Goal: Information Seeking & Learning: Check status

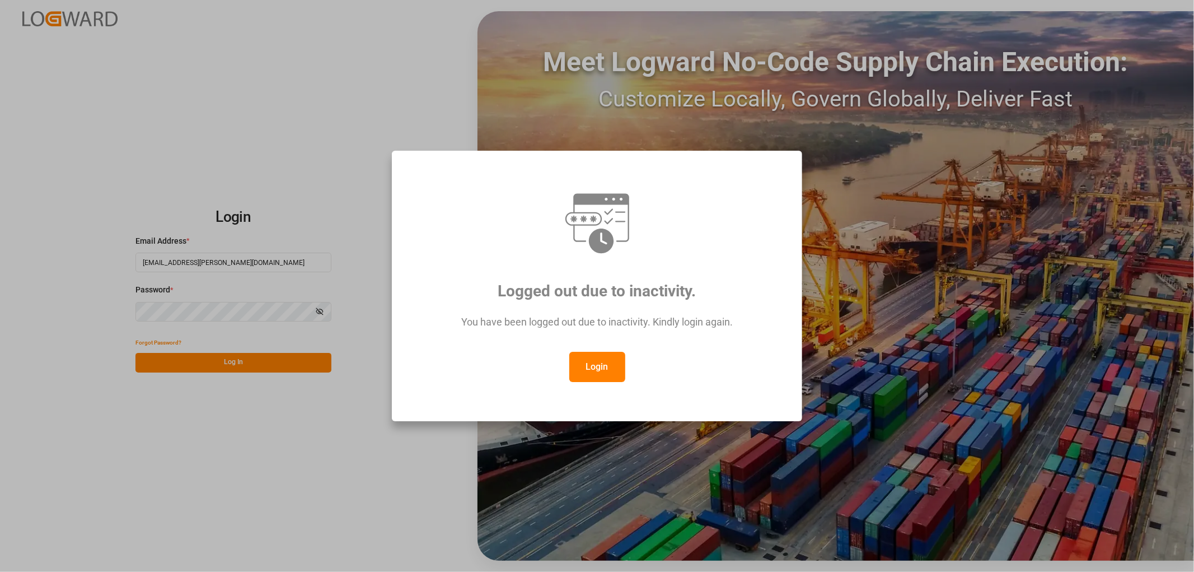
click at [591, 370] on button "Login" at bounding box center [597, 367] width 56 height 30
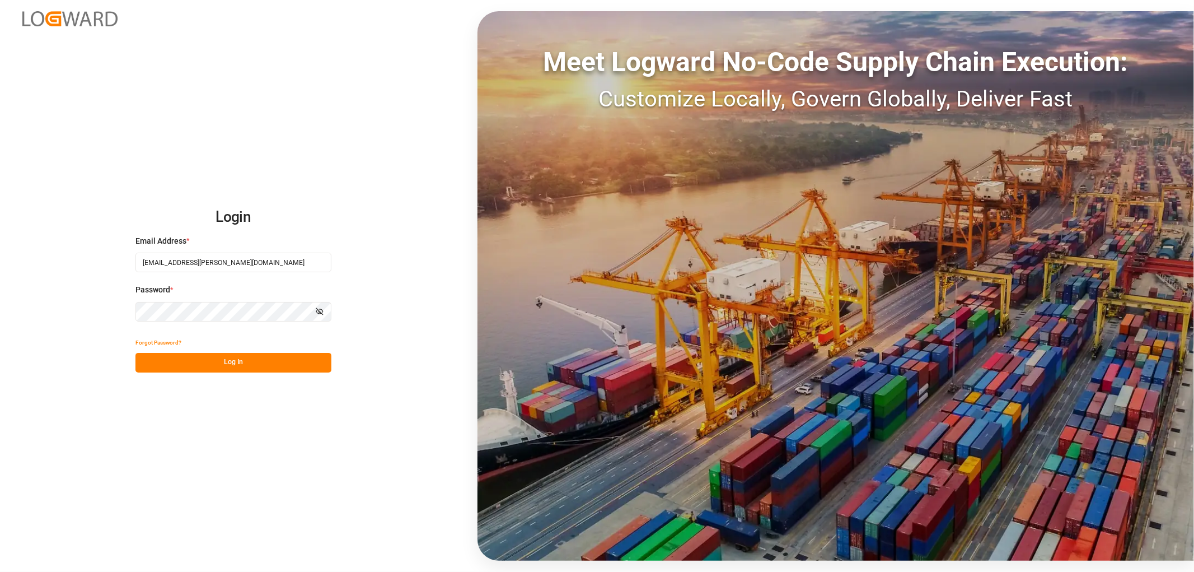
click at [160, 357] on button "Log In" at bounding box center [233, 363] width 196 height 20
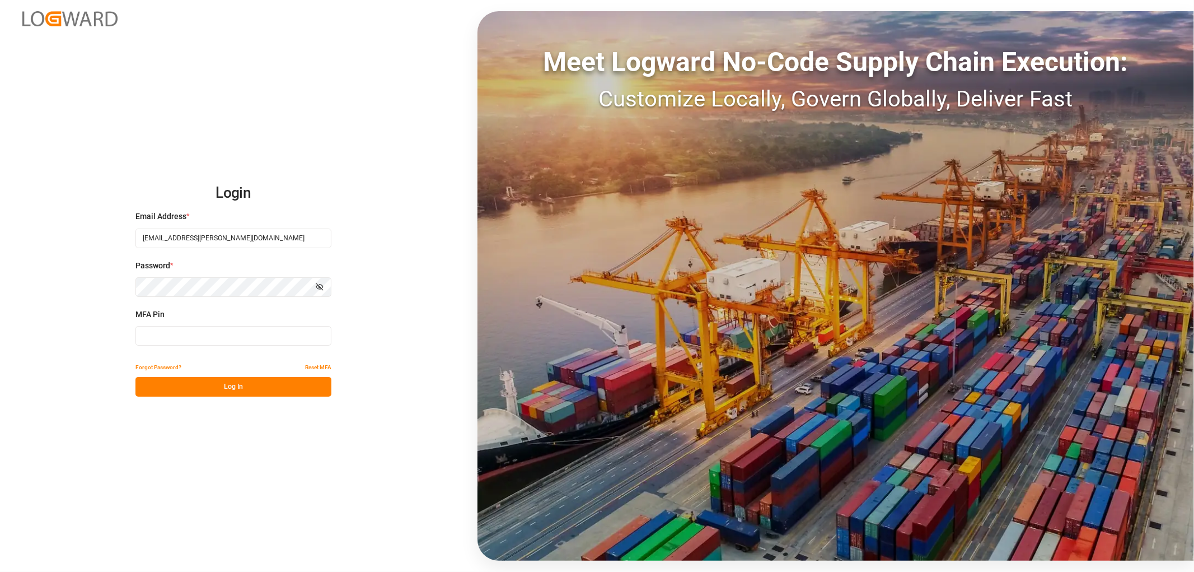
click at [158, 342] on input at bounding box center [233, 336] width 196 height 20
type input "197084"
click at [170, 385] on button "Log In" at bounding box center [233, 387] width 196 height 20
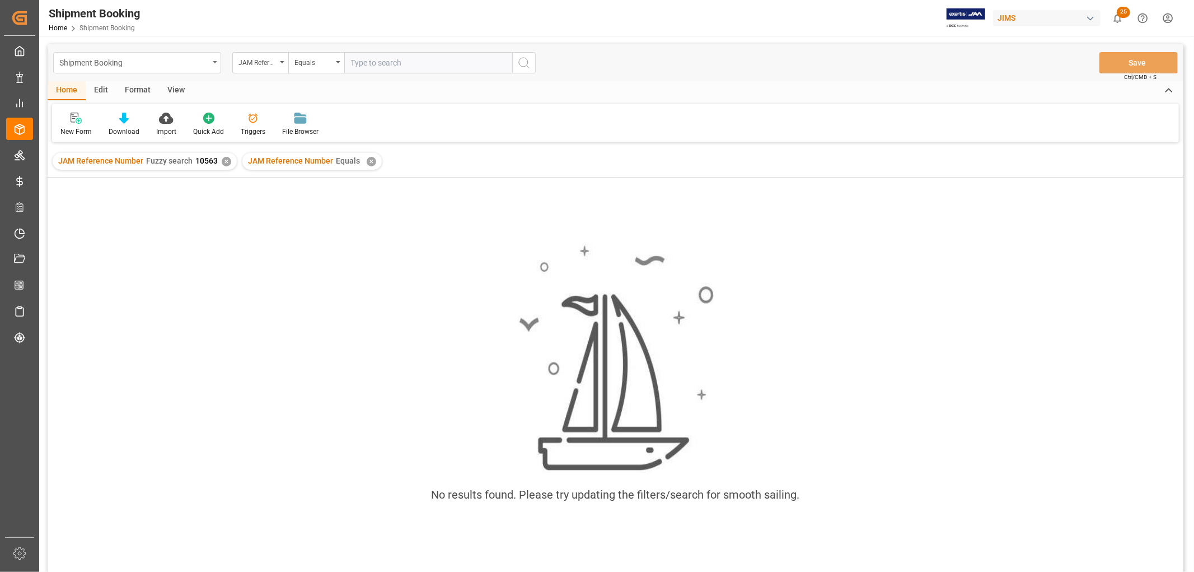
click at [214, 58] on div "Shipment Booking" at bounding box center [137, 62] width 168 height 21
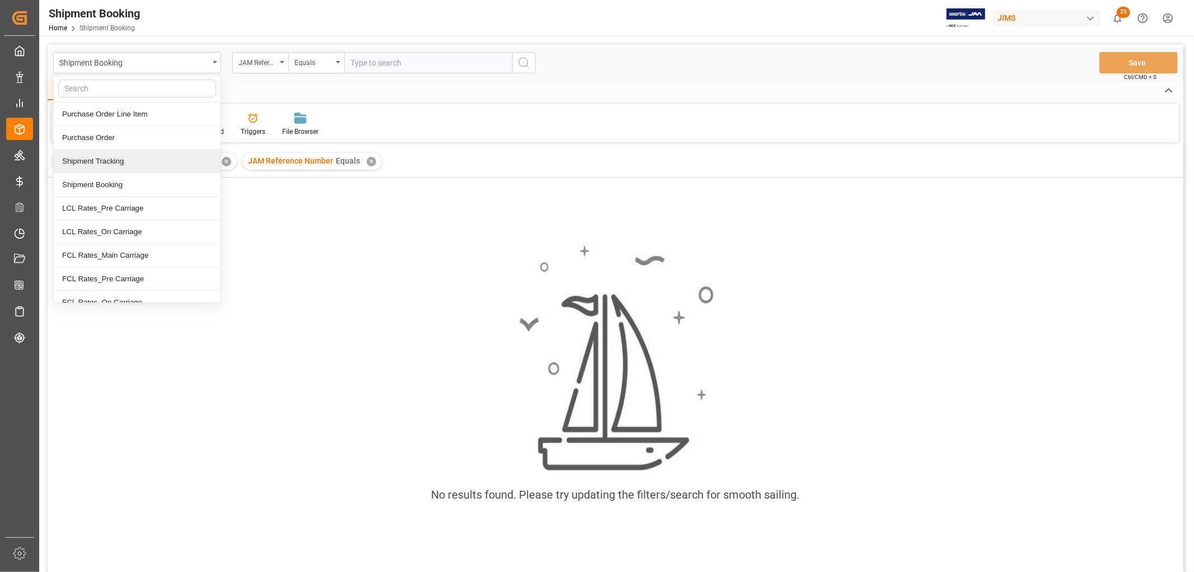
click at [110, 159] on div "Shipment Tracking" at bounding box center [137, 161] width 167 height 24
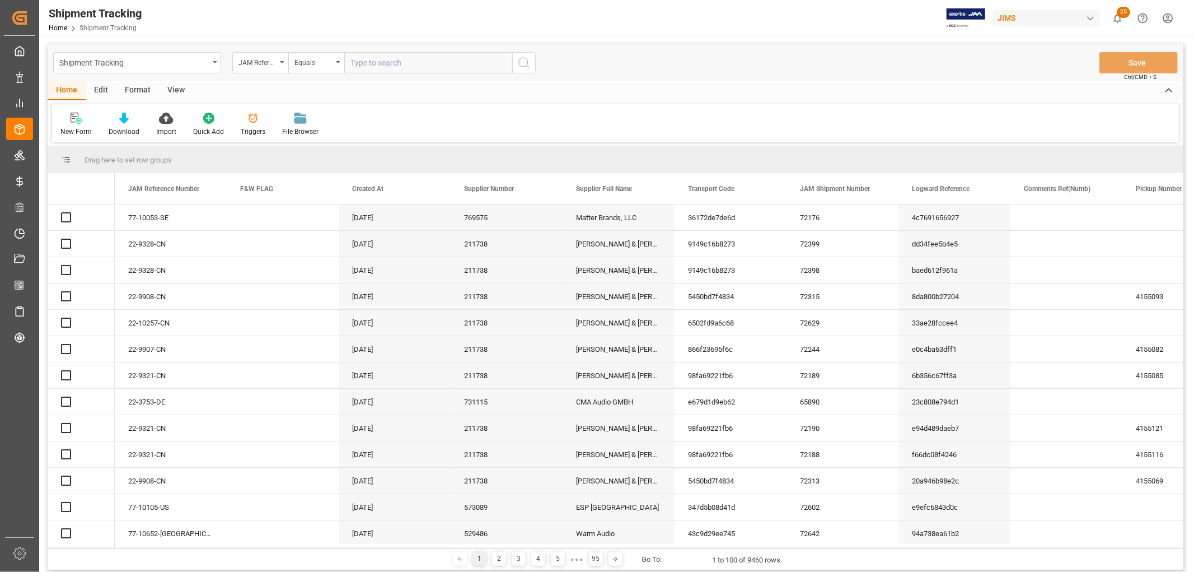
click at [338, 62] on icon "open menu" at bounding box center [338, 62] width 4 height 2
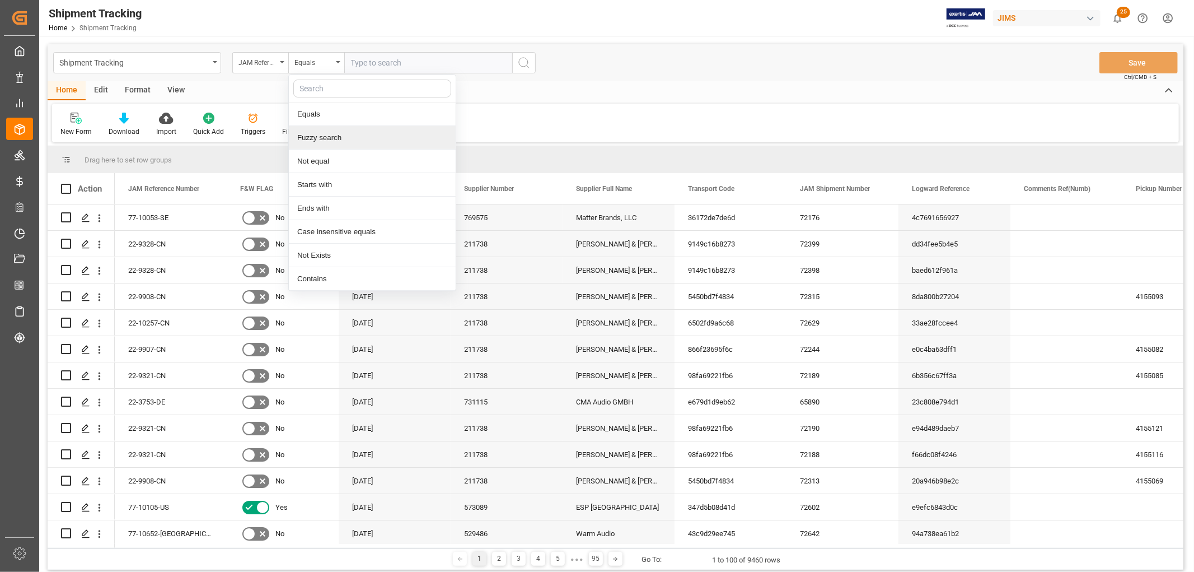
click at [321, 138] on div "Fuzzy search" at bounding box center [372, 138] width 167 height 24
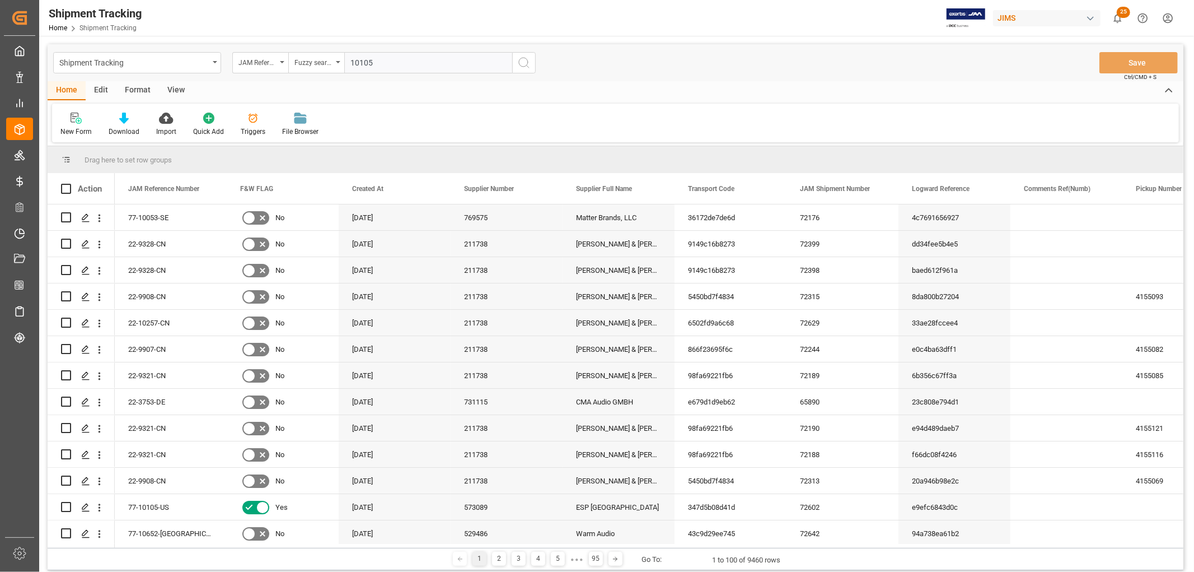
type input "10105"
click at [525, 60] on icon "search button" at bounding box center [523, 62] width 13 height 13
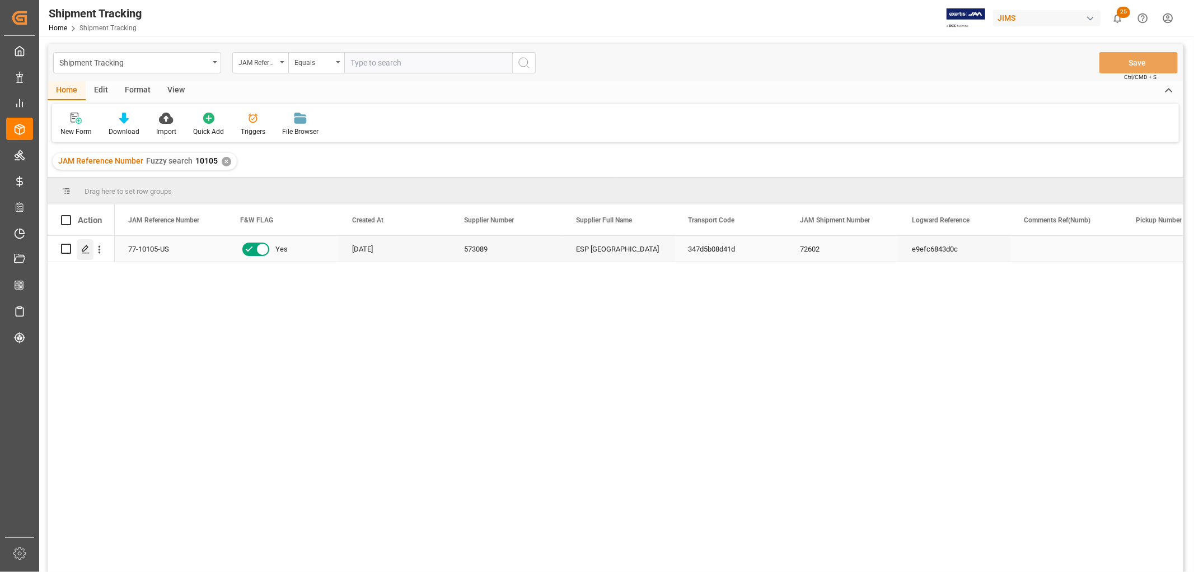
click at [83, 253] on line "Press SPACE to select this row." at bounding box center [85, 253] width 7 height 0
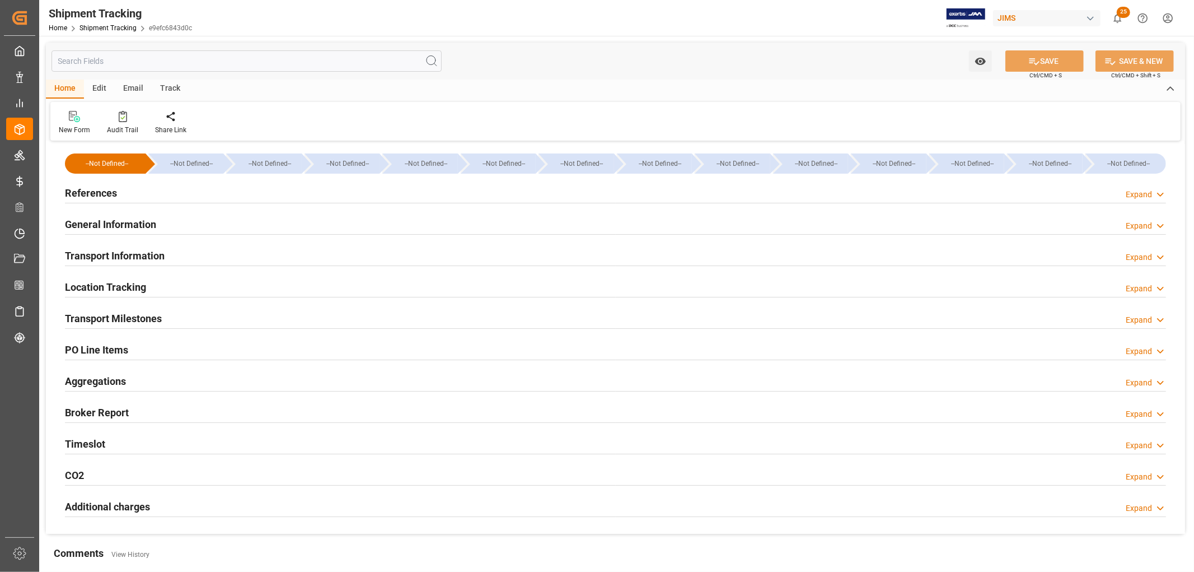
type input "08-25-2025 10:00"
type input "08-21-2025 17:30"
click at [97, 438] on h2 "Timeslot" at bounding box center [85, 443] width 40 height 15
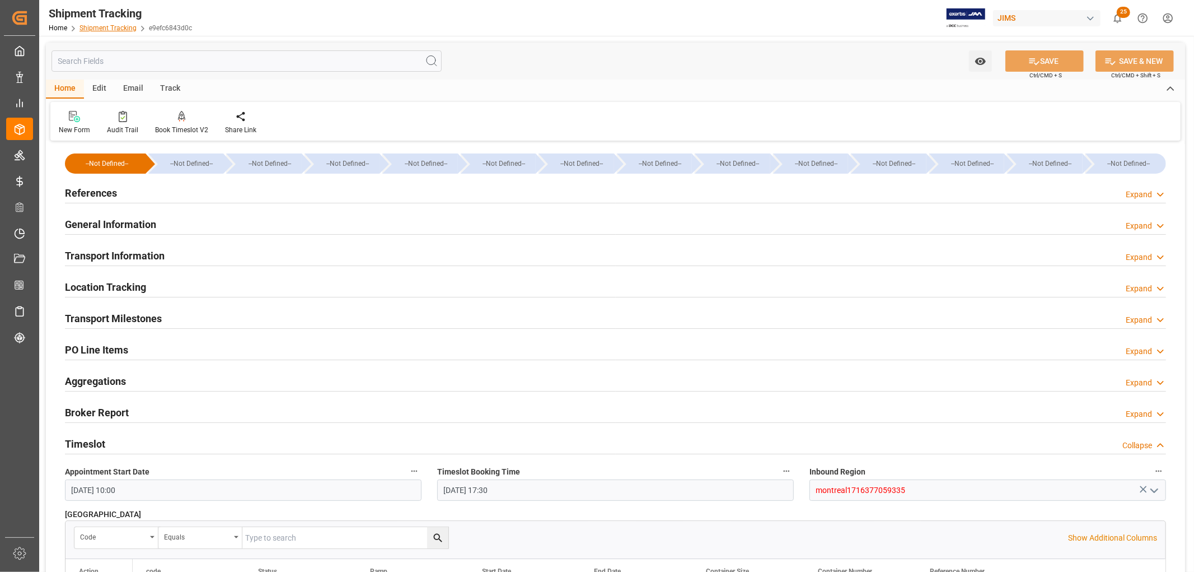
click at [102, 29] on link "Shipment Tracking" at bounding box center [108, 28] width 57 height 8
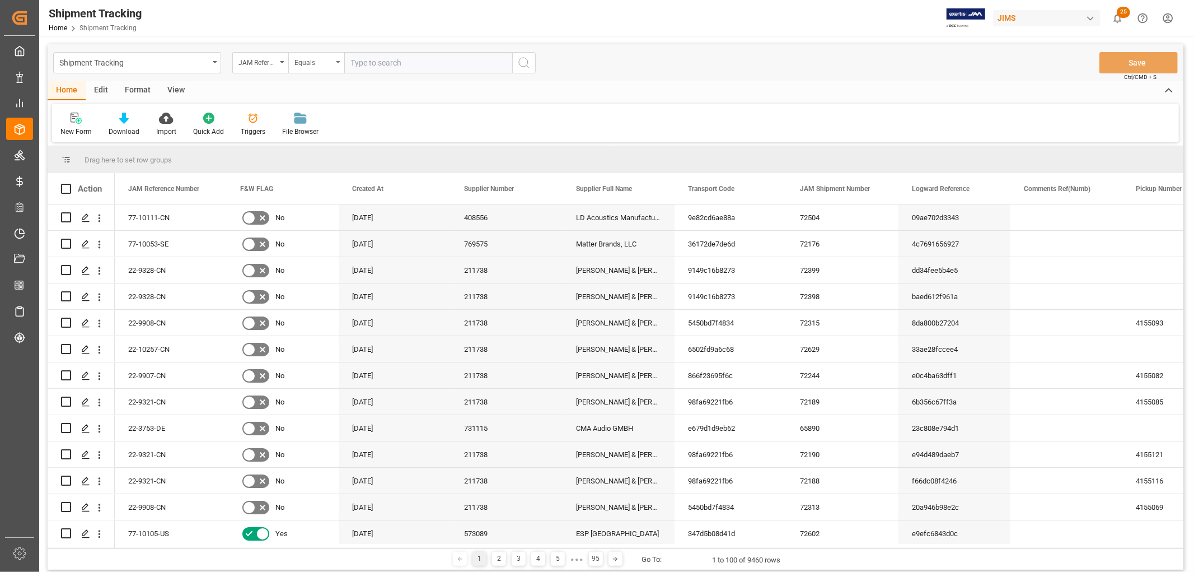
click at [342, 64] on div "Equals" at bounding box center [316, 62] width 56 height 21
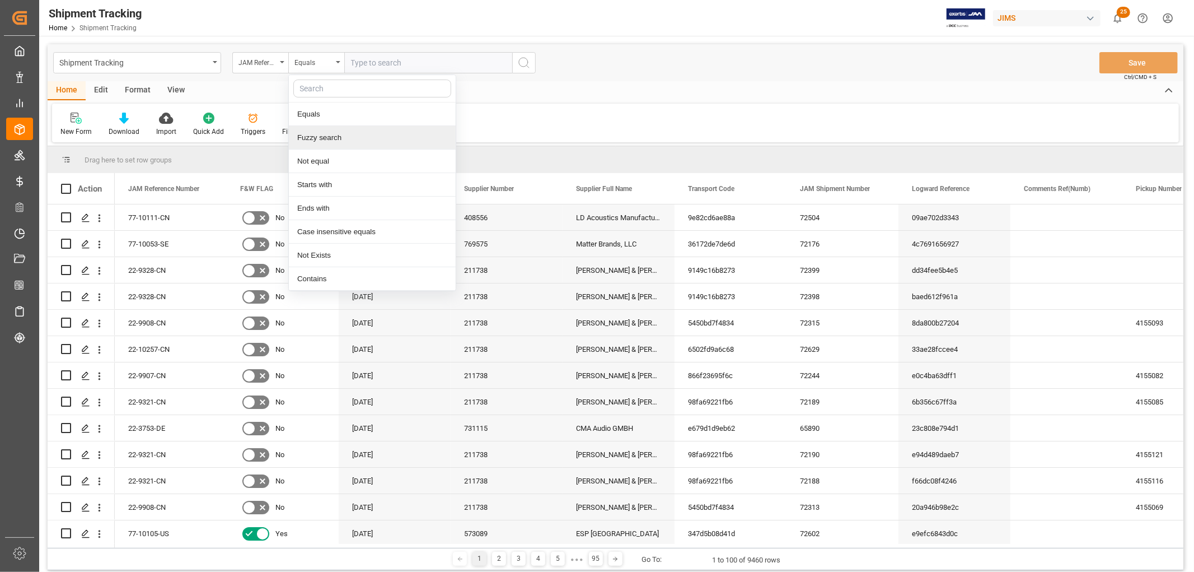
click at [325, 143] on div "Fuzzy search" at bounding box center [372, 138] width 167 height 24
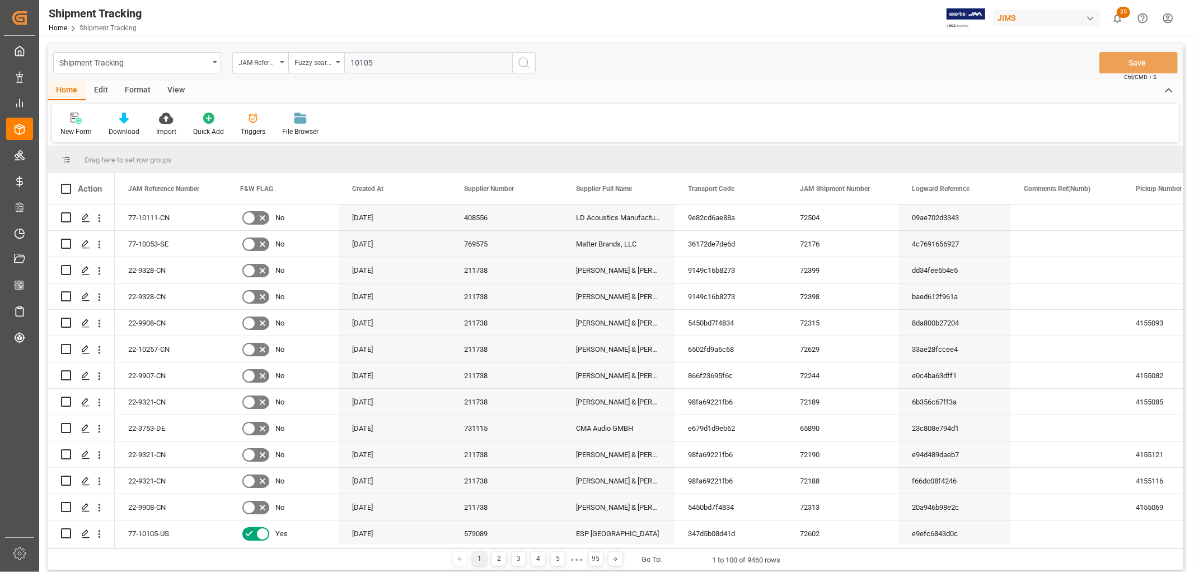
type input "10105"
click at [525, 65] on icon "search button" at bounding box center [523, 62] width 13 height 13
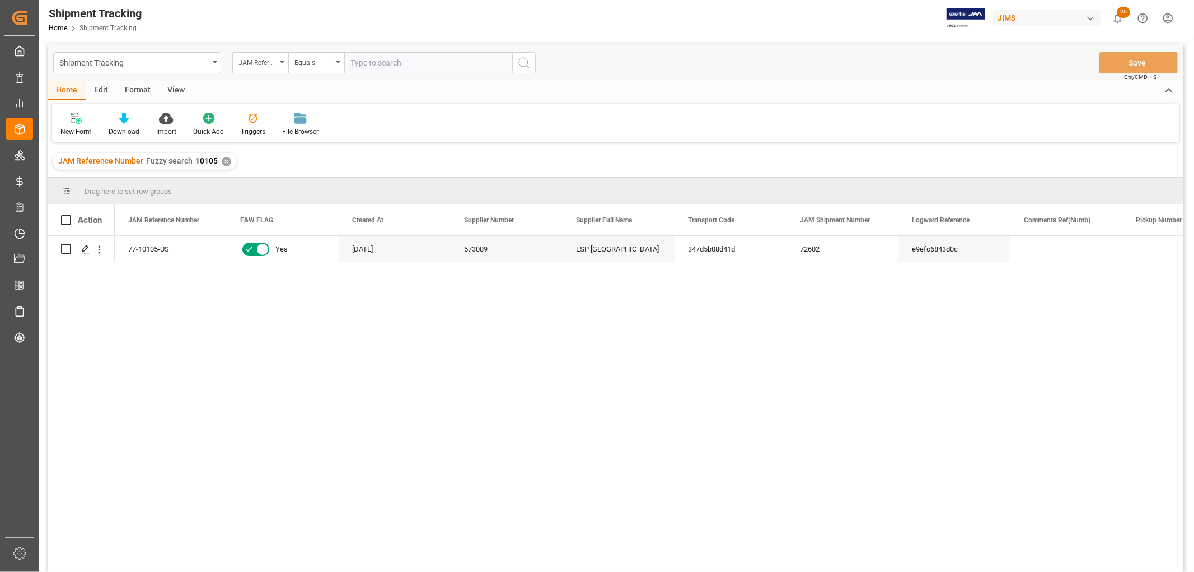
click at [181, 90] on div "View" at bounding box center [176, 90] width 34 height 19
click at [64, 131] on div "Default" at bounding box center [71, 132] width 22 height 10
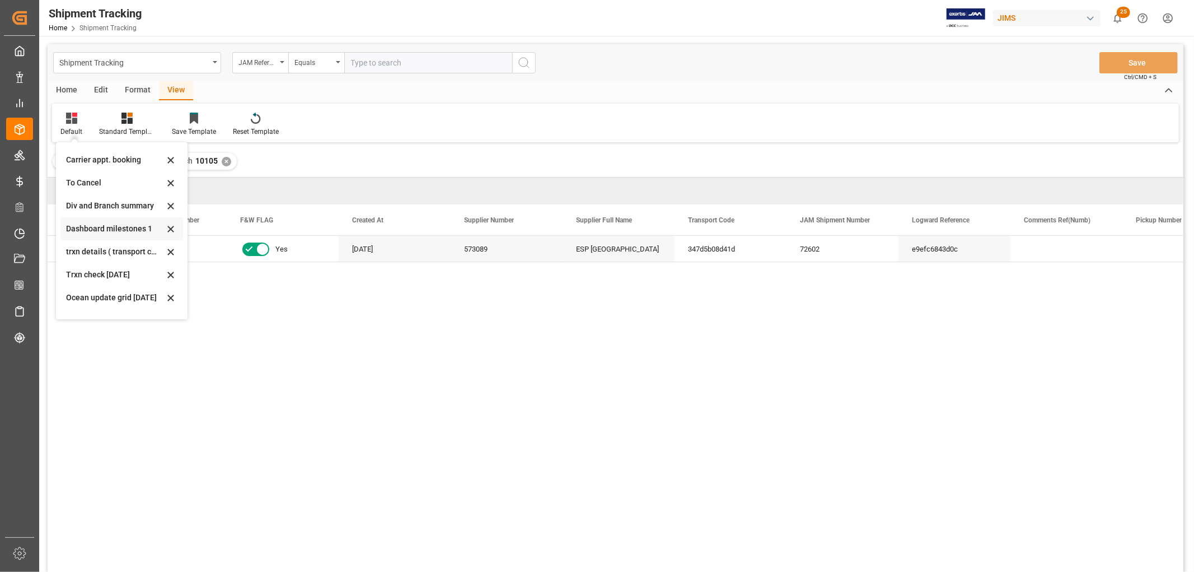
scroll to position [124, 0]
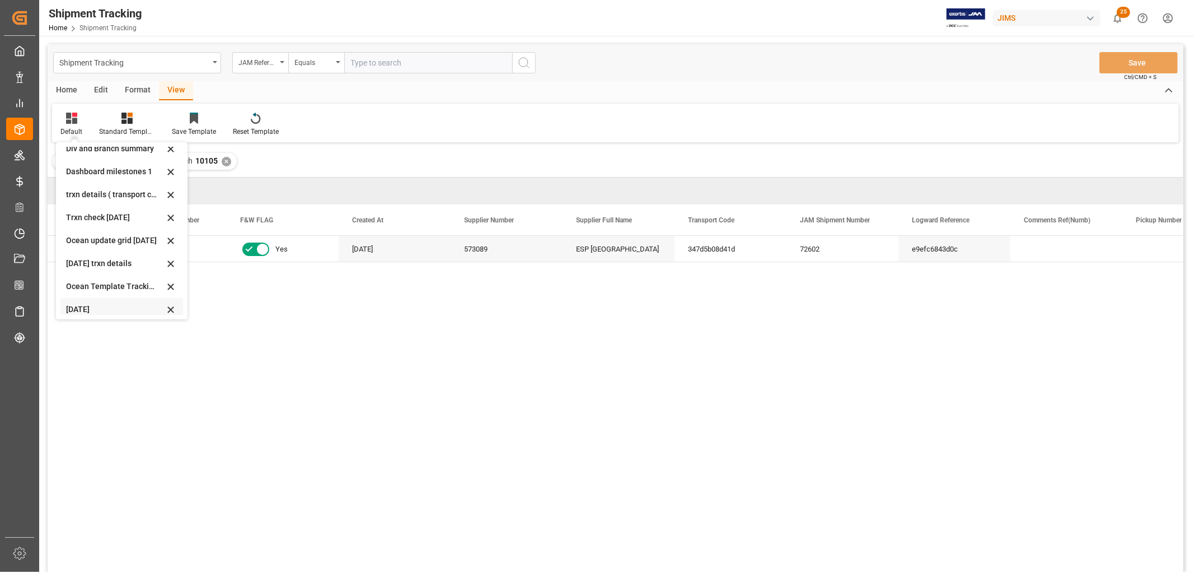
click at [77, 303] on div "Aug 2025" at bounding box center [115, 309] width 98 height 12
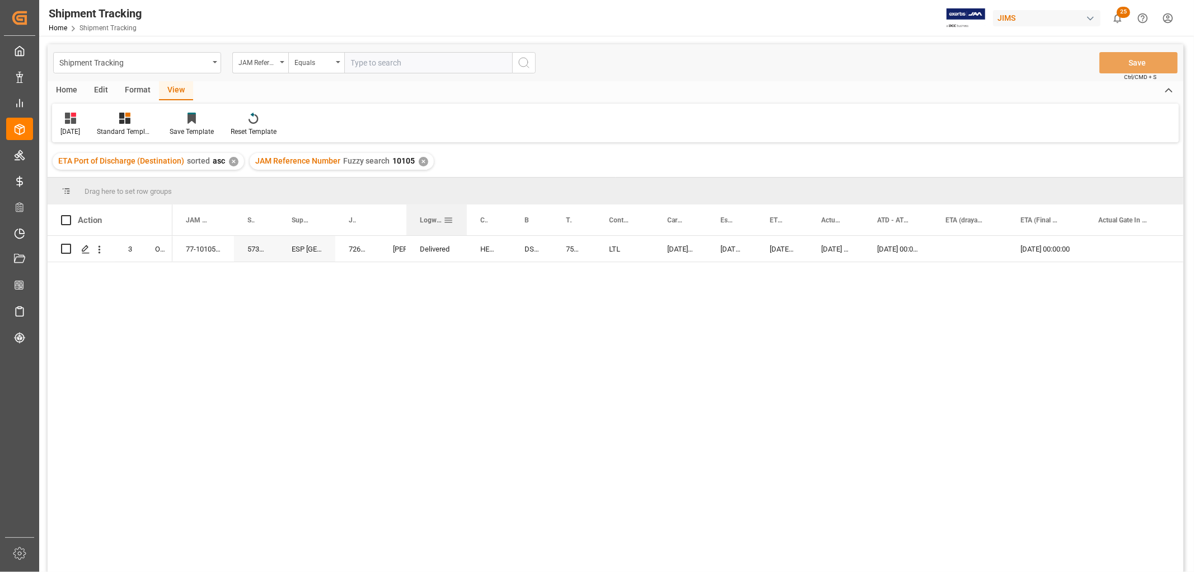
drag, startPoint x: 433, startPoint y: 219, endPoint x: 466, endPoint y: 232, distance: 35.3
click at [466, 232] on div at bounding box center [467, 219] width 4 height 31
click at [82, 249] on icon "Press SPACE to select this row." at bounding box center [85, 249] width 9 height 9
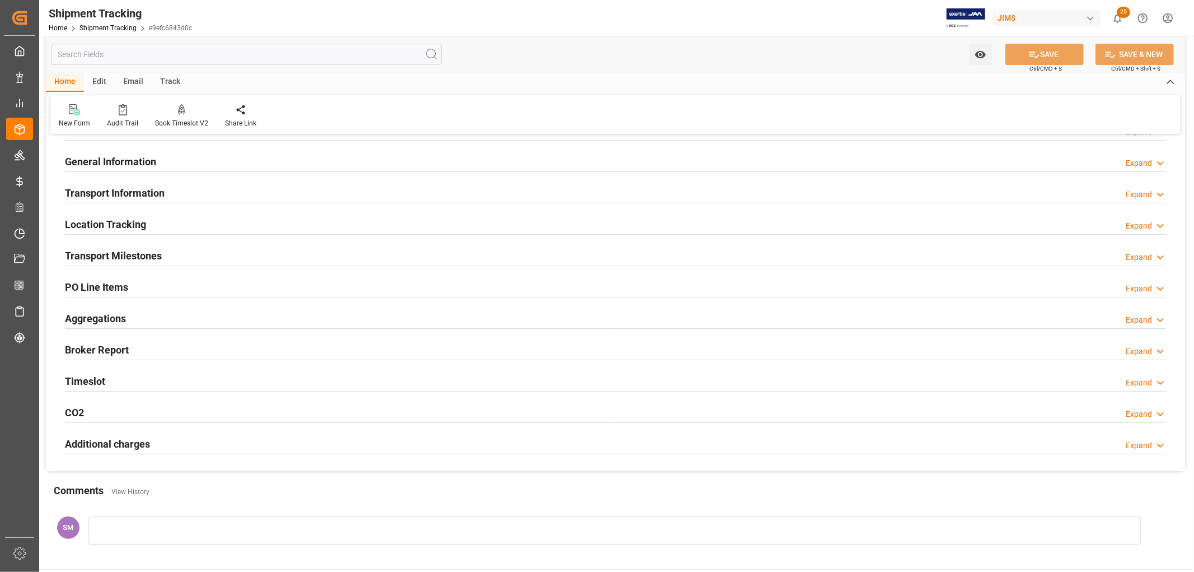
scroll to position [62, 0]
click at [76, 283] on h2 "PO Line Items" at bounding box center [96, 287] width 63 height 15
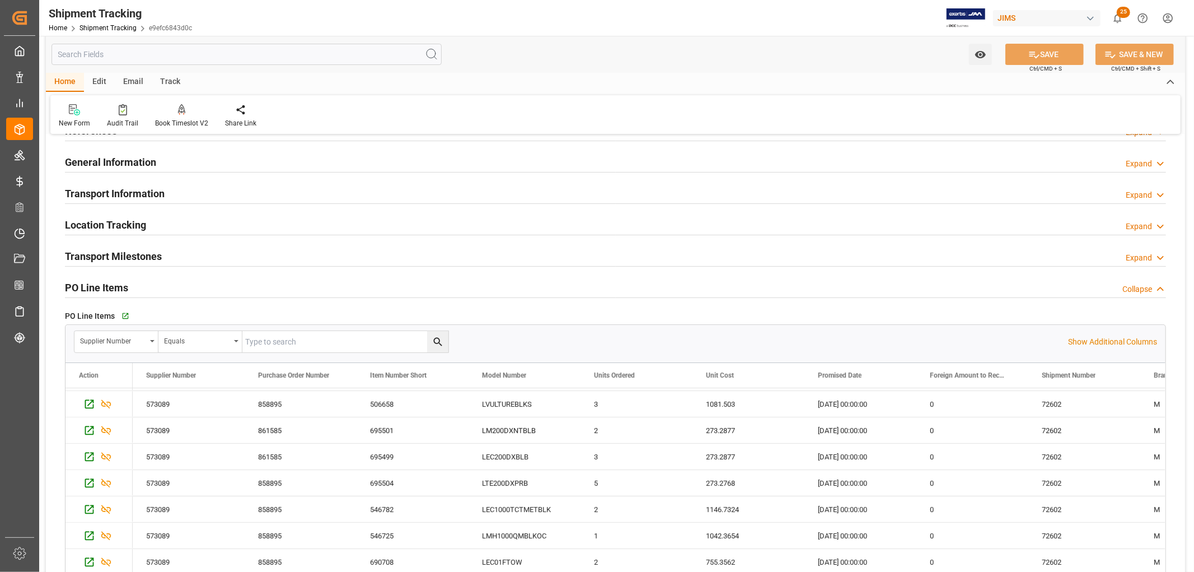
scroll to position [0, 0]
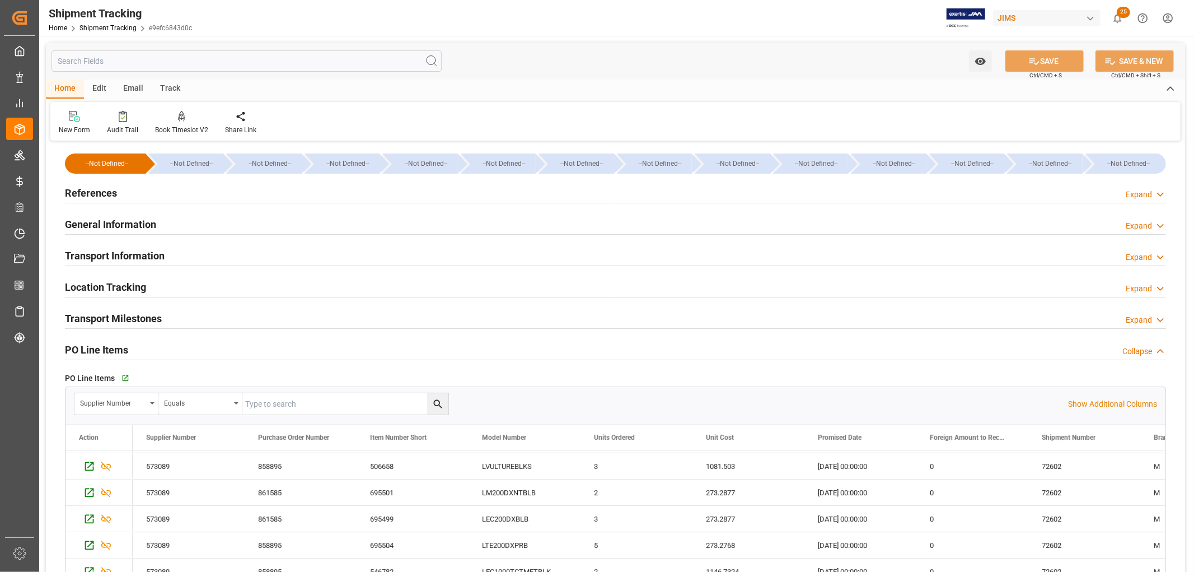
click at [86, 225] on h2 "General Information" at bounding box center [110, 224] width 91 height 15
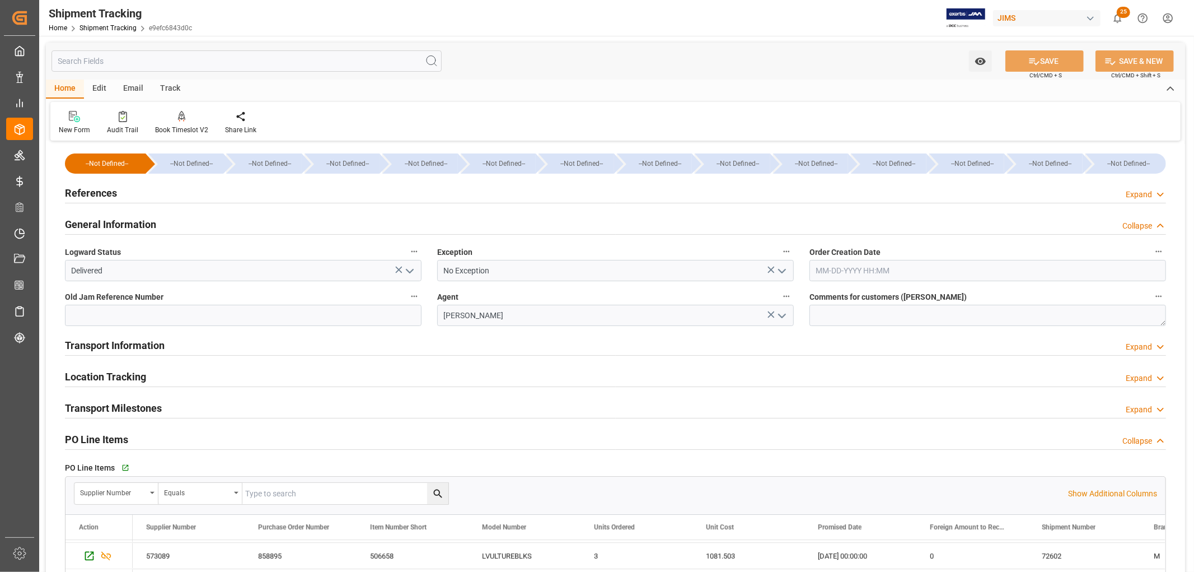
scroll to position [62, 0]
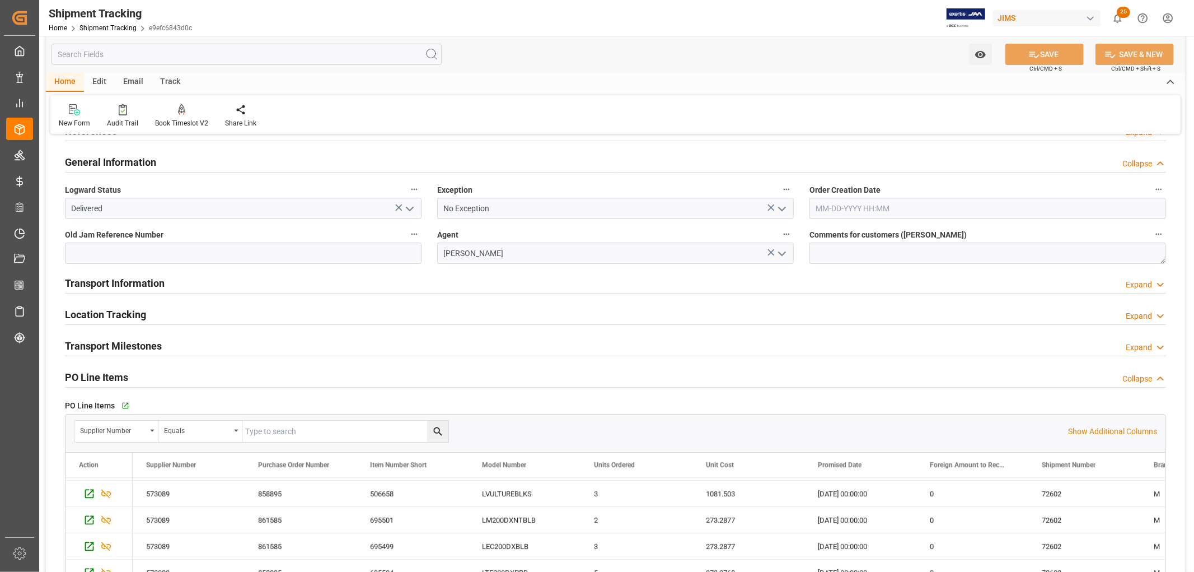
click at [104, 315] on h2 "Location Tracking" at bounding box center [105, 314] width 81 height 15
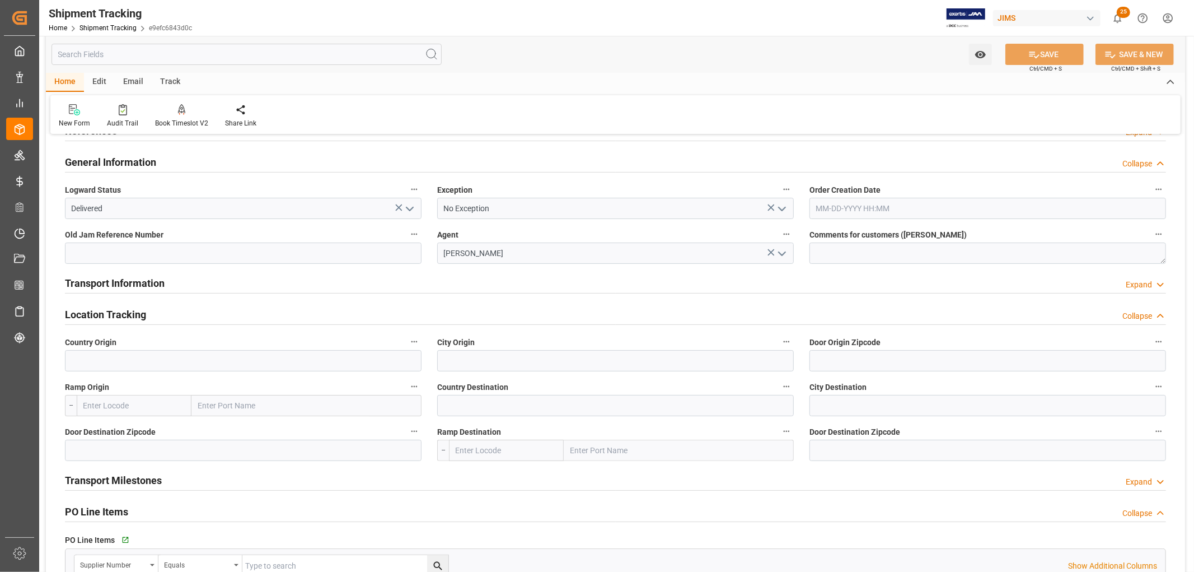
click at [104, 315] on h2 "Location Tracking" at bounding box center [105, 314] width 81 height 15
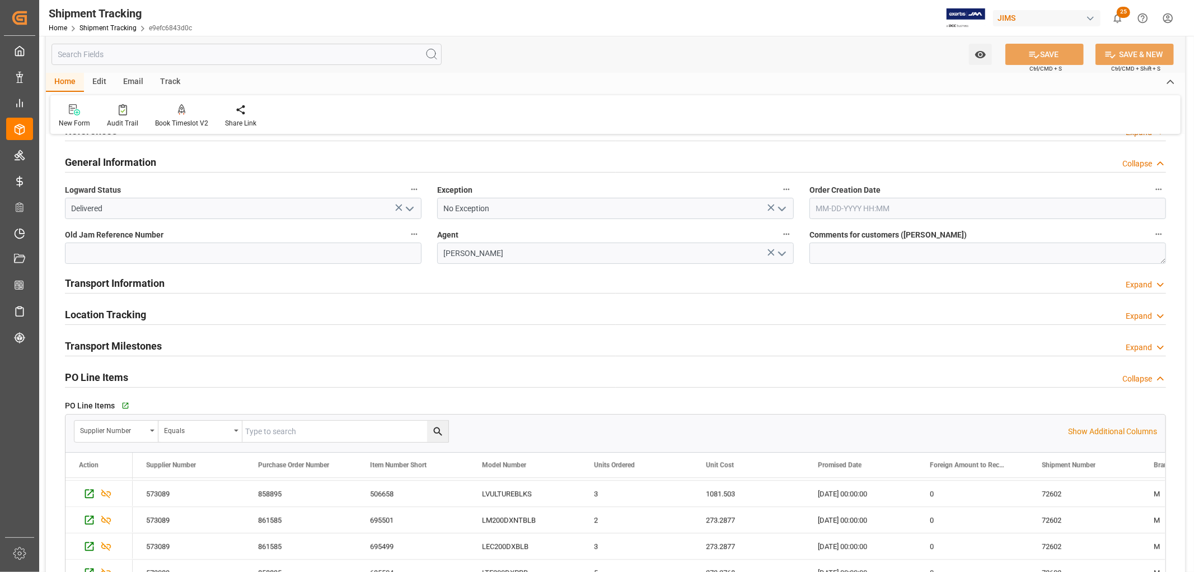
click at [104, 349] on h2 "Transport Milestones" at bounding box center [113, 345] width 97 height 15
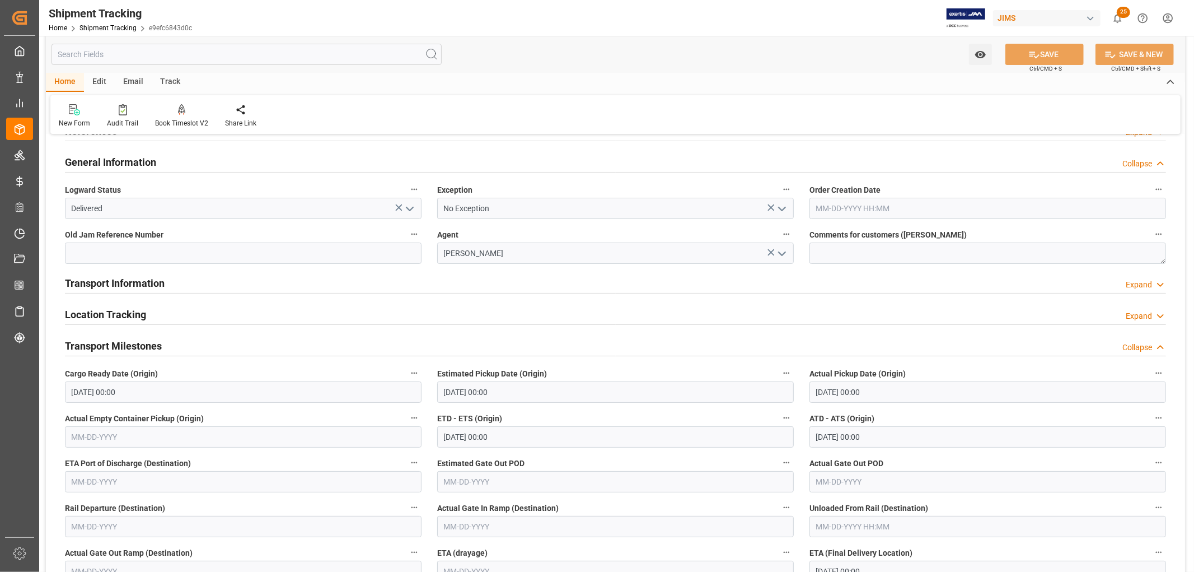
click at [104, 349] on h2 "Transport Milestones" at bounding box center [113, 345] width 97 height 15
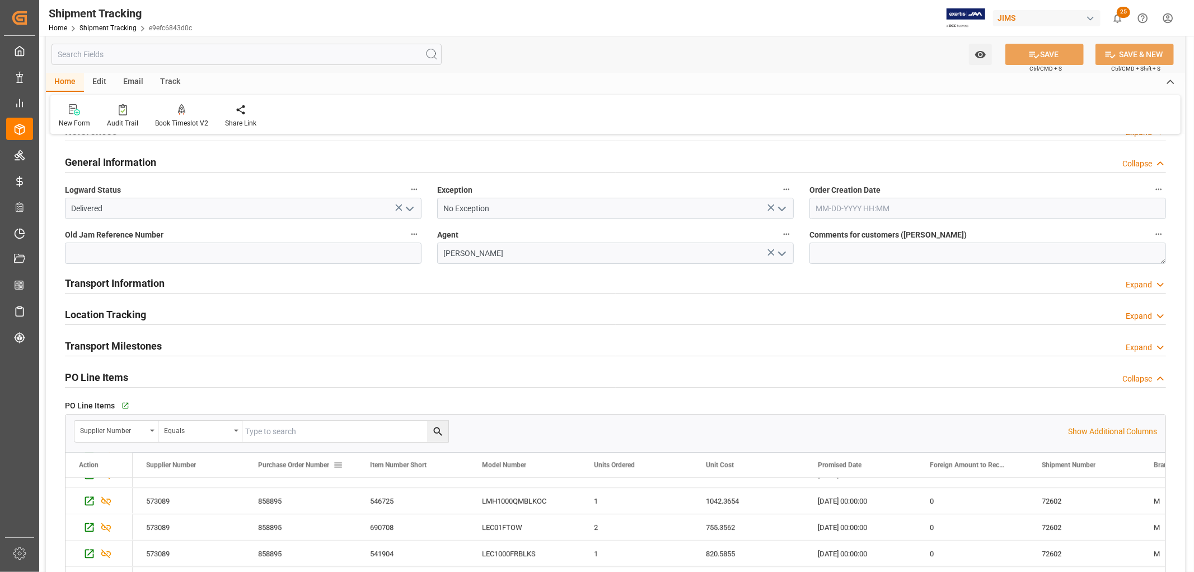
scroll to position [210, 0]
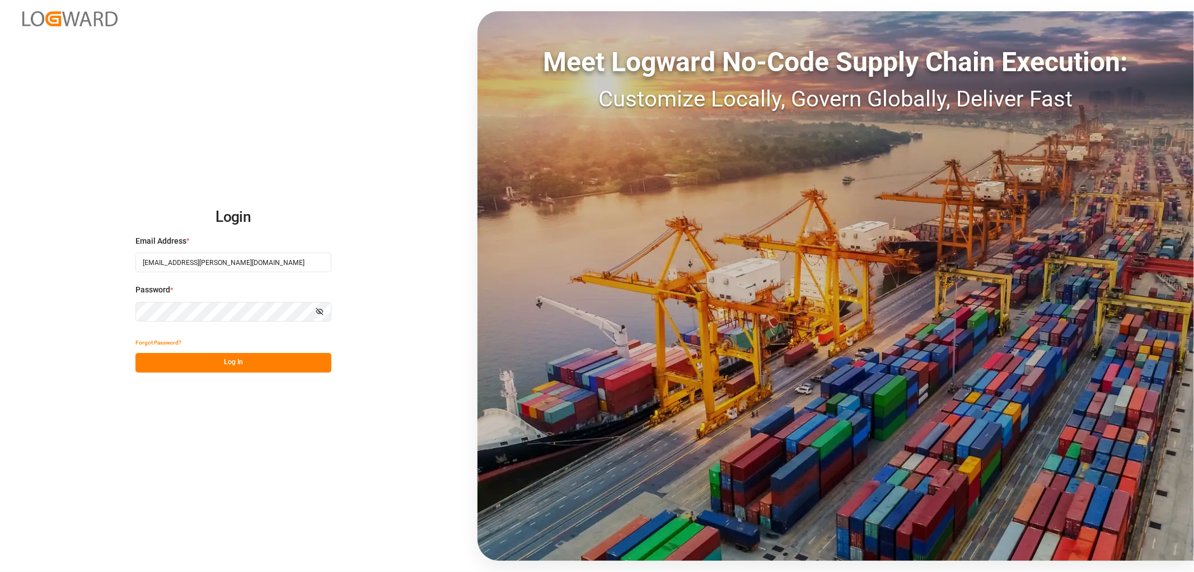
click at [196, 362] on button "Log In" at bounding box center [233, 363] width 196 height 20
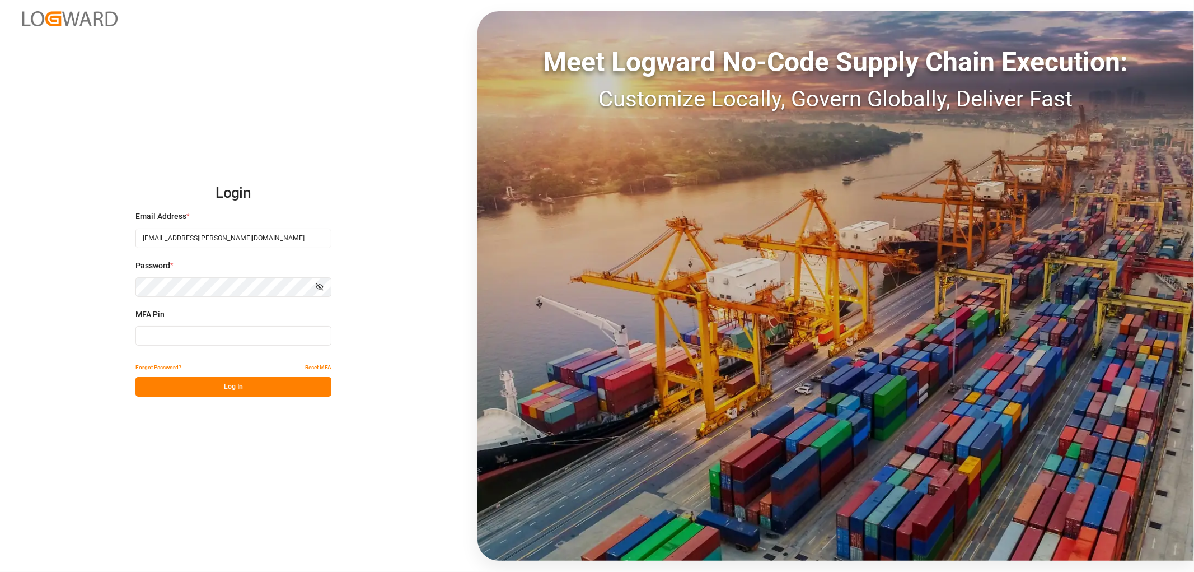
click at [189, 337] on input at bounding box center [233, 336] width 196 height 20
click at [188, 332] on input at bounding box center [233, 336] width 196 height 20
type input "306888"
click at [265, 389] on button "Log In" at bounding box center [233, 387] width 196 height 20
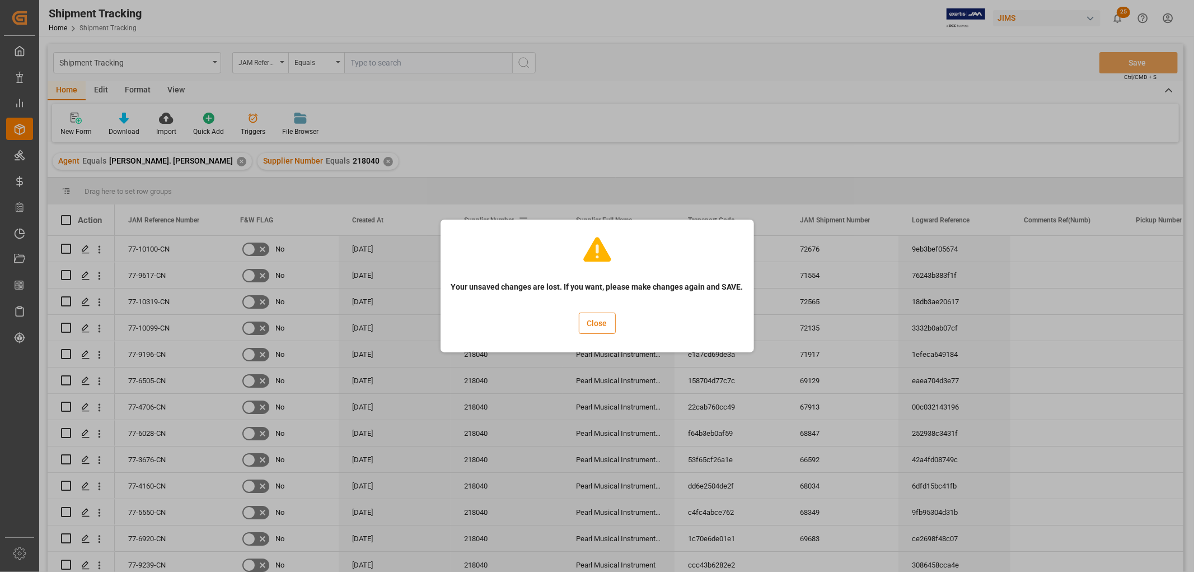
click at [597, 326] on button "Close" at bounding box center [597, 322] width 37 height 21
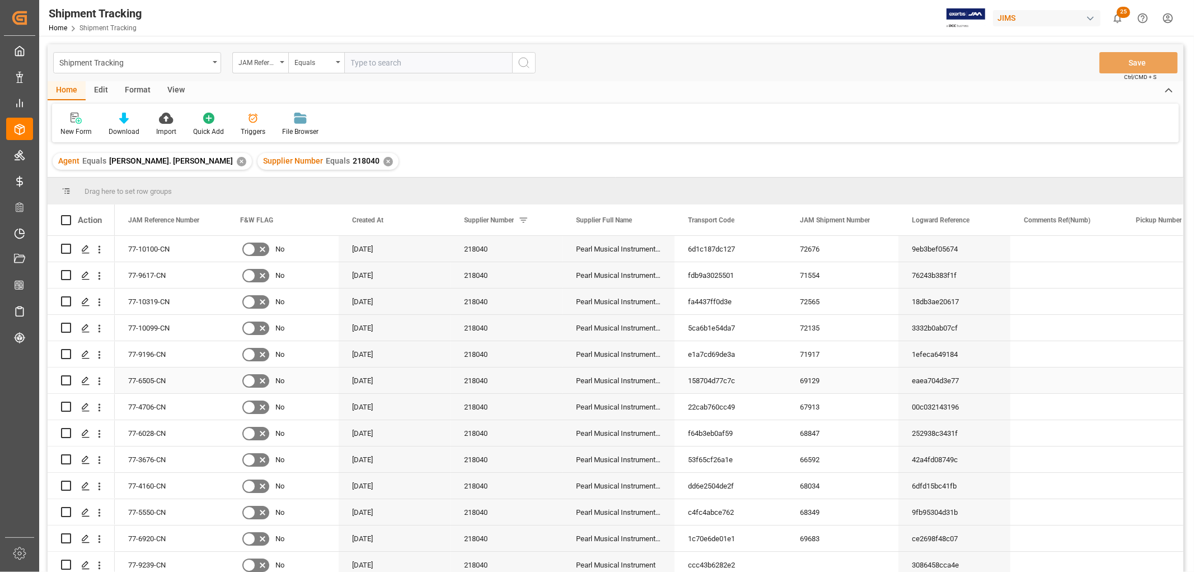
scroll to position [32, 0]
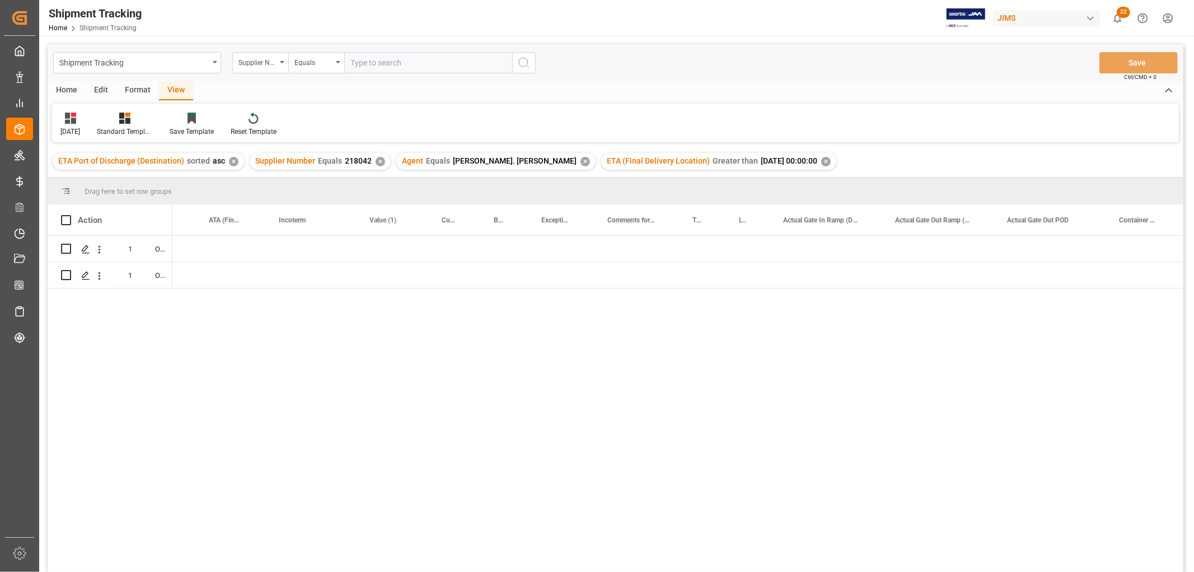
scroll to position [0, 1303]
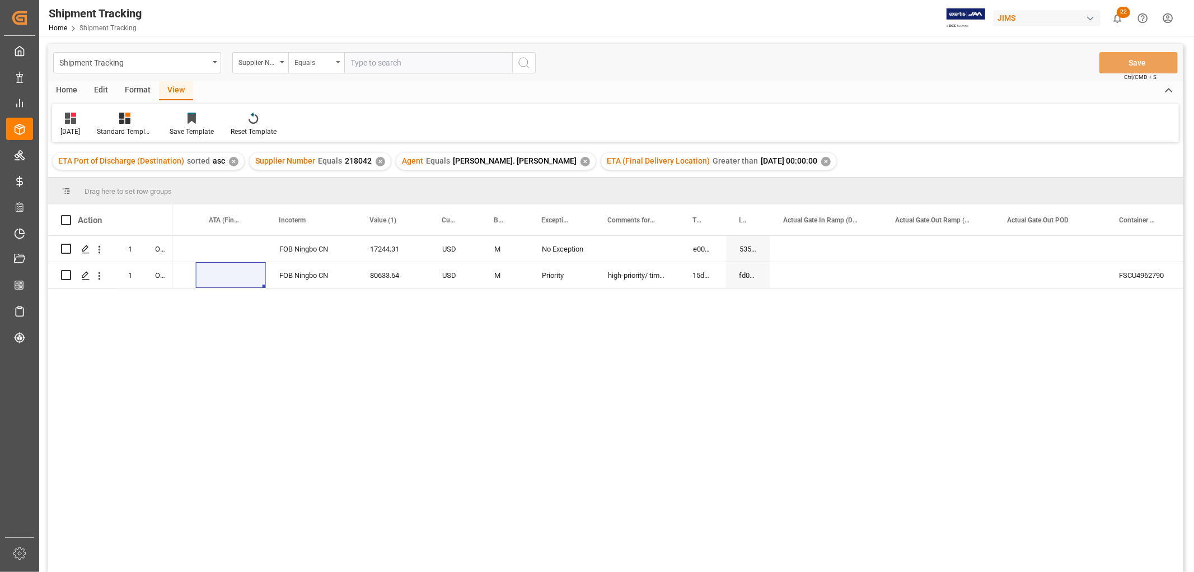
click at [344, 63] on div "Equals" at bounding box center [316, 62] width 56 height 21
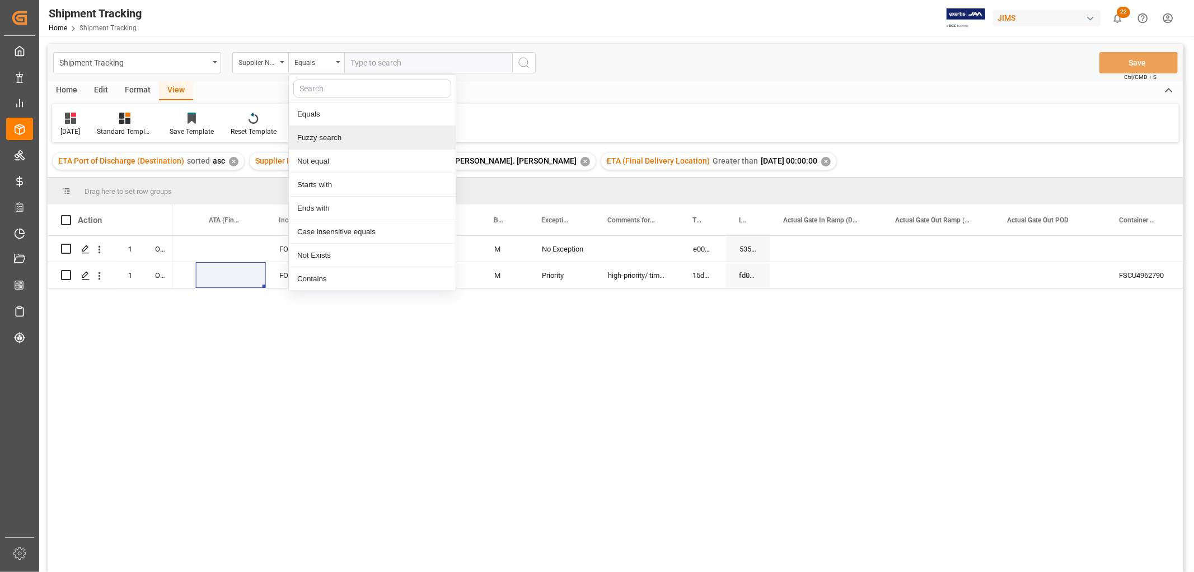
click at [326, 141] on div "Fuzzy search" at bounding box center [372, 138] width 167 height 24
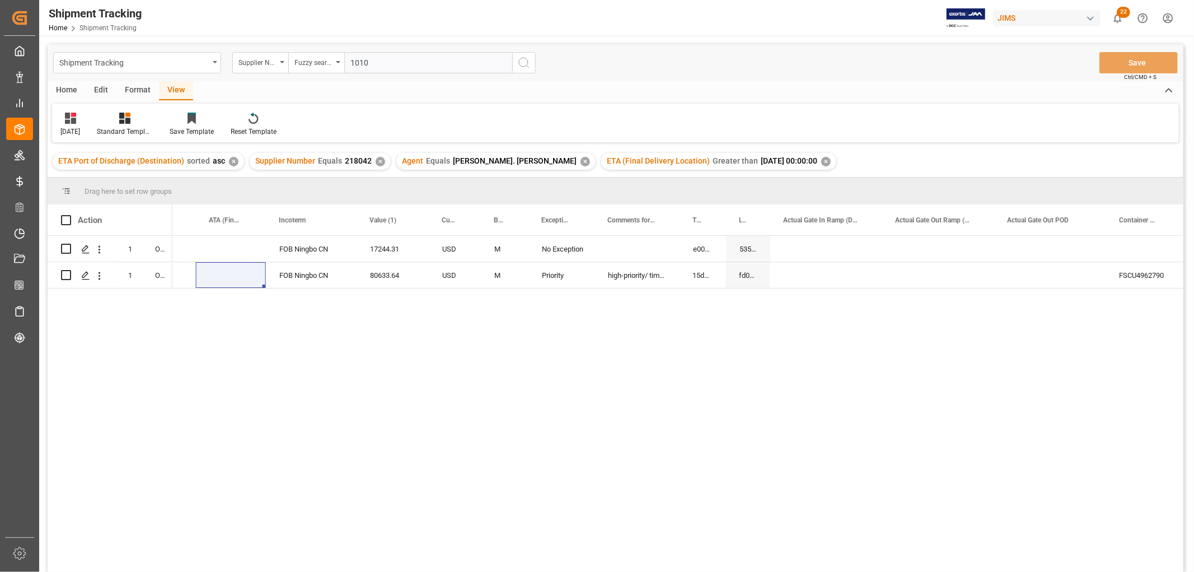
type input "10105"
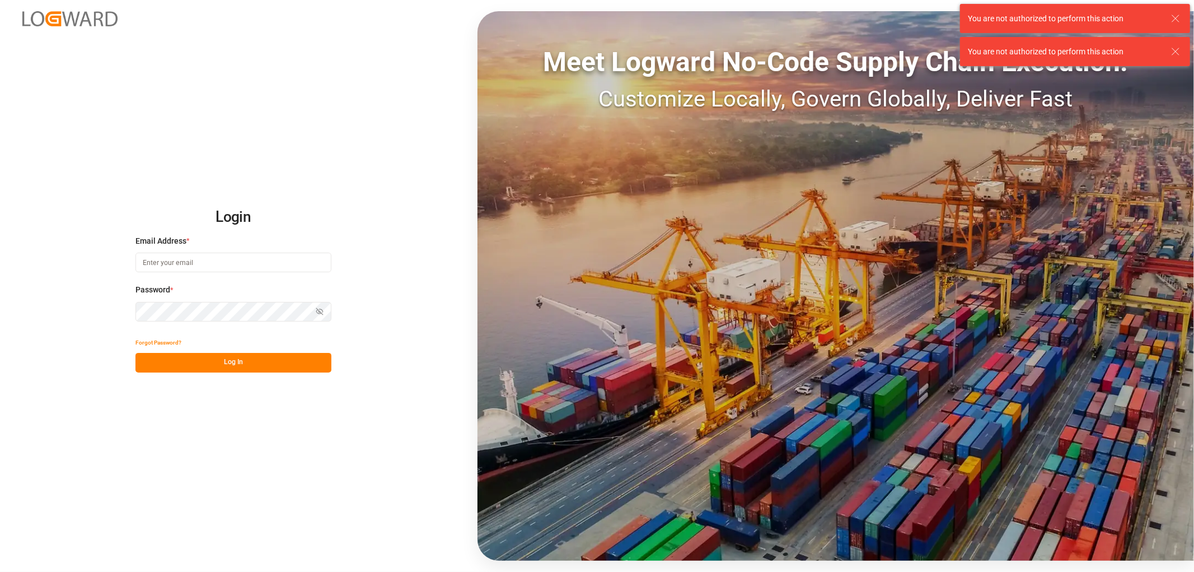
type input "[EMAIL_ADDRESS][PERSON_NAME][DOMAIN_NAME]"
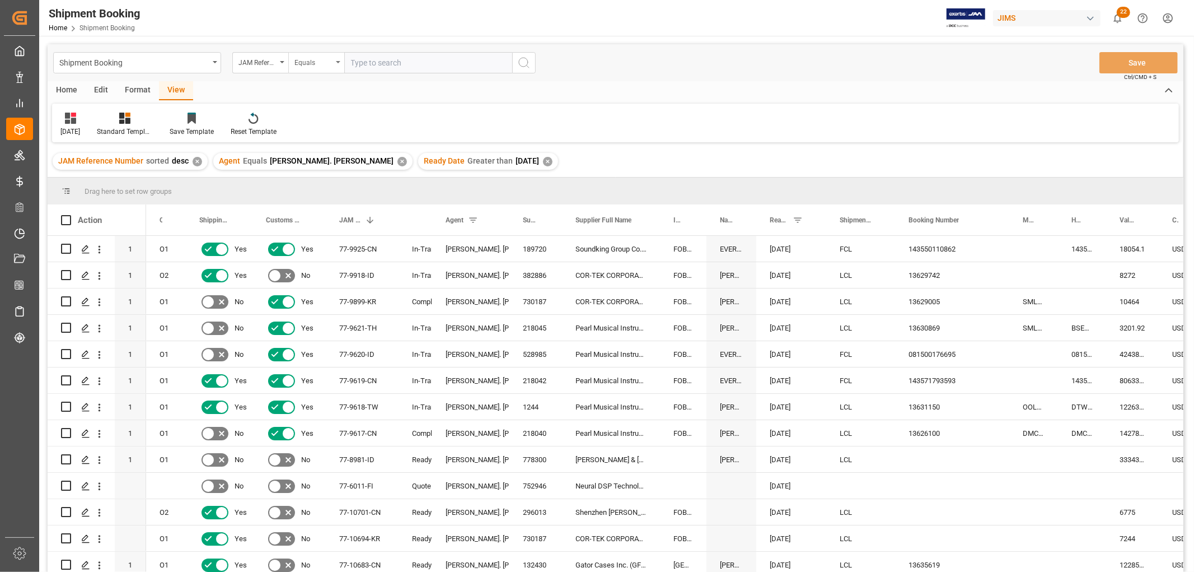
scroll to position [684, 0]
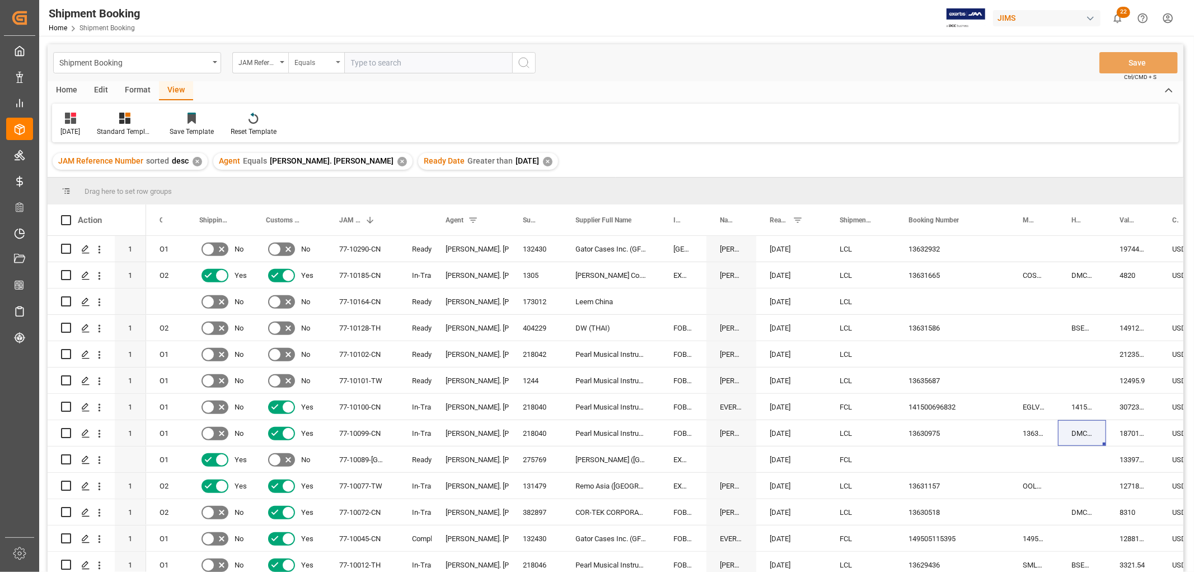
click at [316, 66] on div "Equals" at bounding box center [314, 61] width 38 height 13
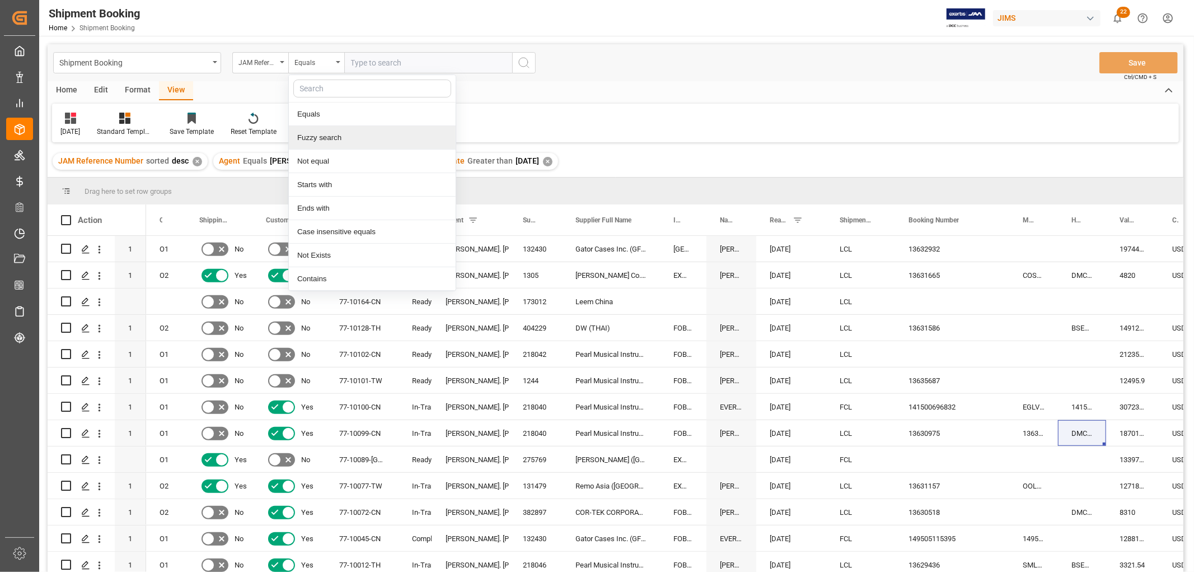
click at [323, 138] on div "Fuzzy search" at bounding box center [372, 138] width 167 height 24
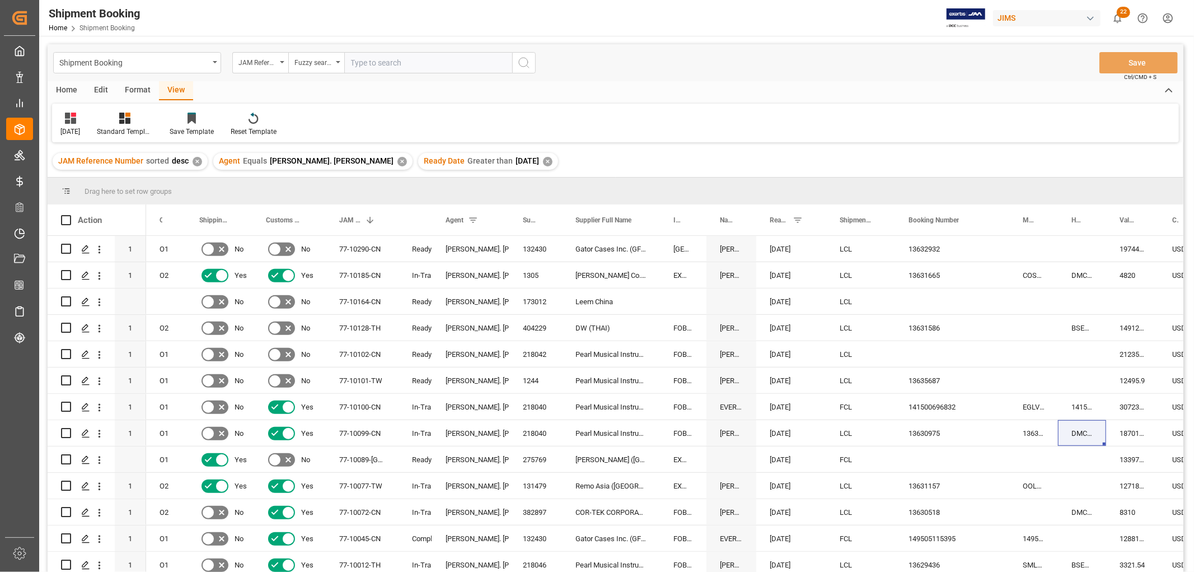
click at [392, 64] on input "text" at bounding box center [428, 62] width 168 height 21
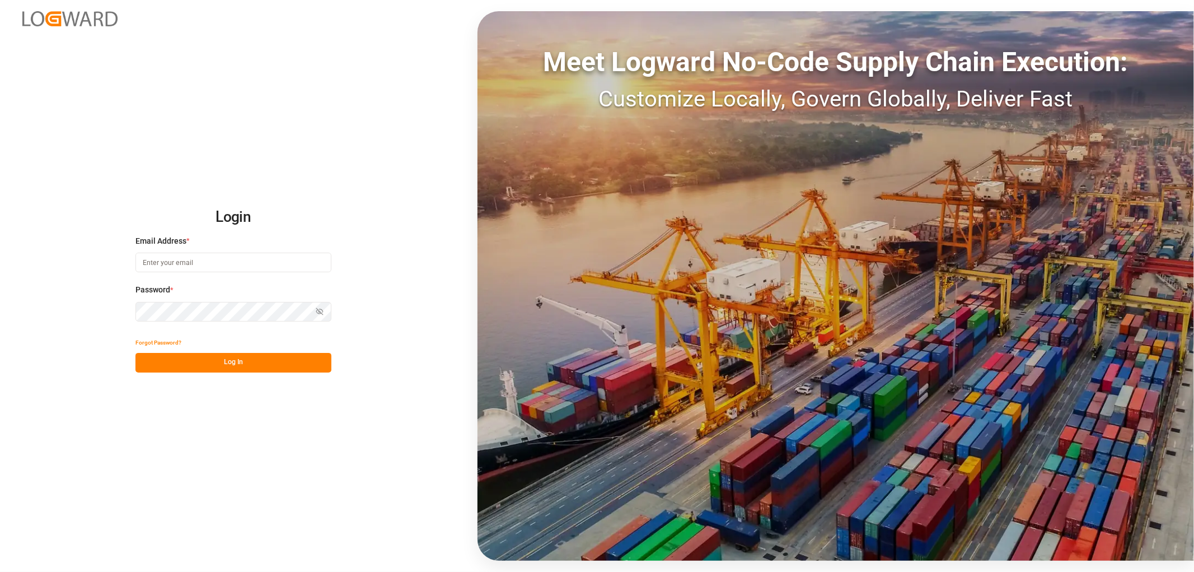
type input "[EMAIL_ADDRESS][PERSON_NAME][DOMAIN_NAME]"
click at [165, 357] on button "Log In" at bounding box center [233, 363] width 196 height 20
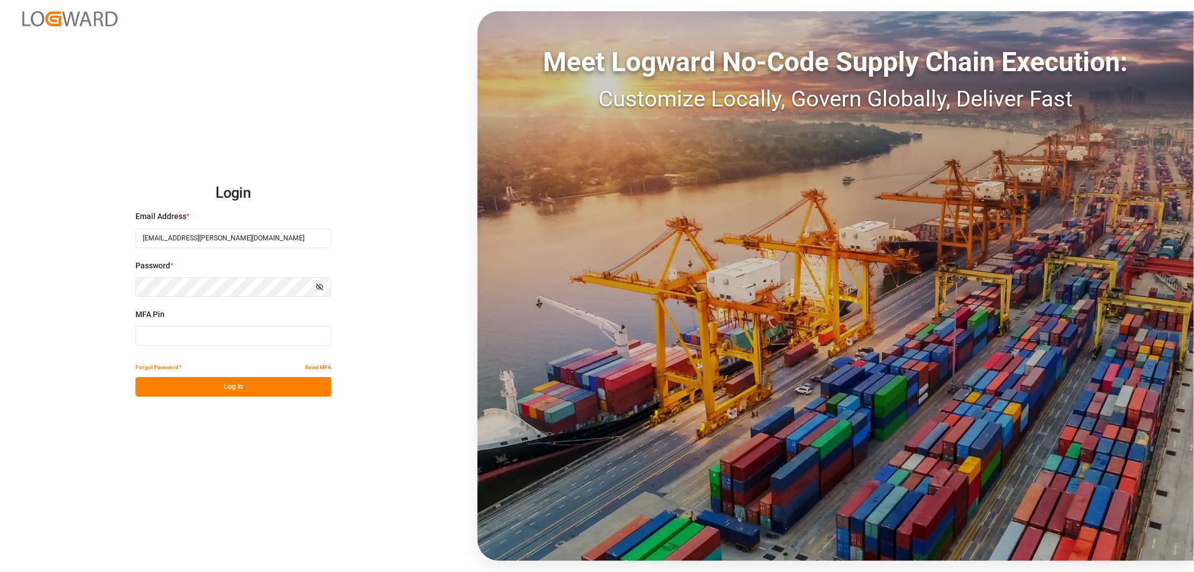
click at [163, 337] on input at bounding box center [233, 336] width 196 height 20
type input "351306"
click at [193, 389] on button "Log In" at bounding box center [233, 387] width 196 height 20
